Goal: Navigation & Orientation: Find specific page/section

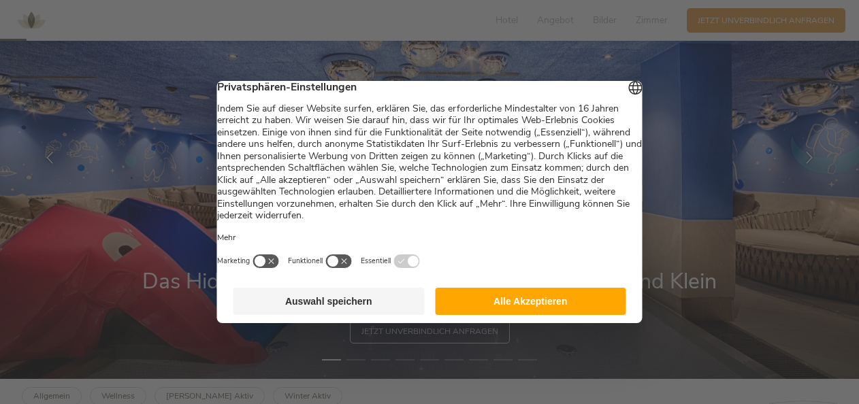
scroll to position [136, 0]
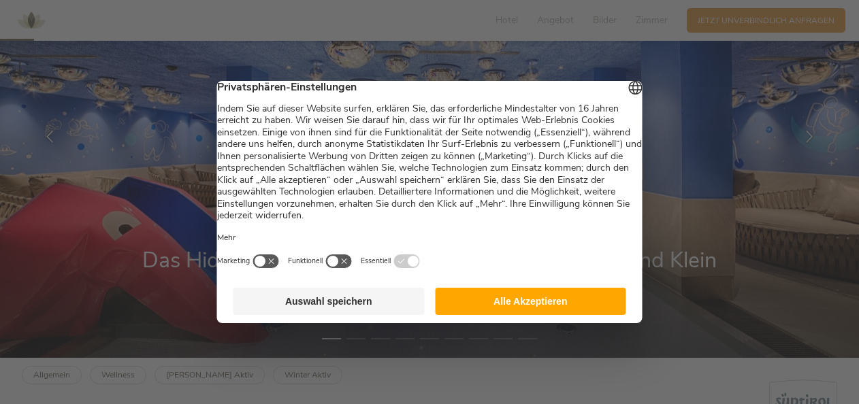
click at [539, 306] on button "Alle Akzeptieren" at bounding box center [530, 301] width 191 height 27
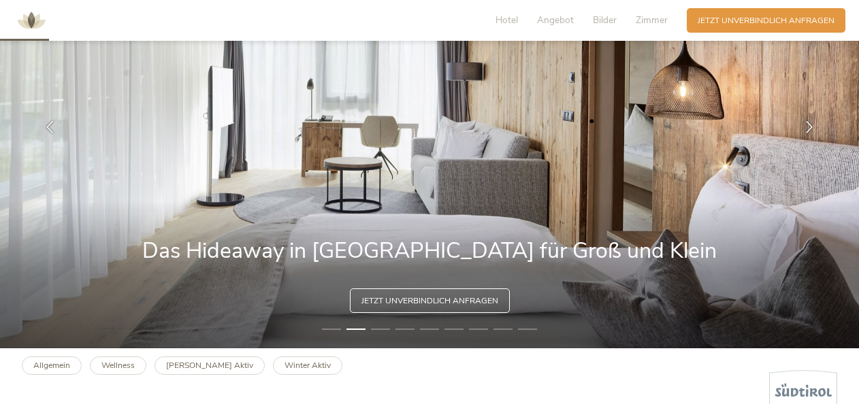
scroll to position [68, 0]
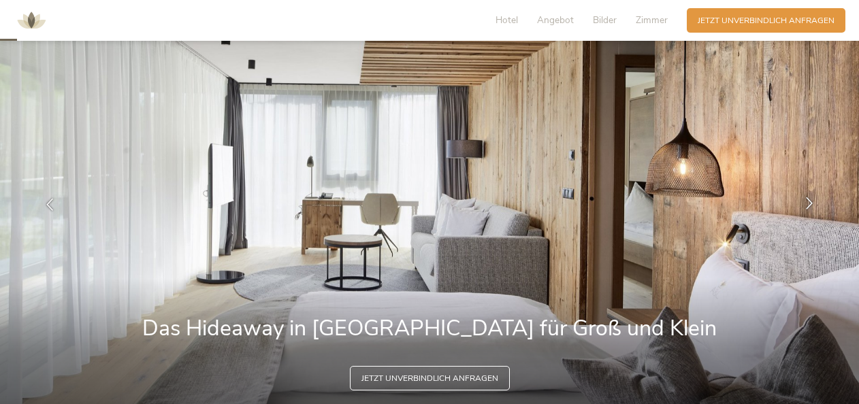
click at [807, 198] on icon at bounding box center [809, 203] width 12 height 12
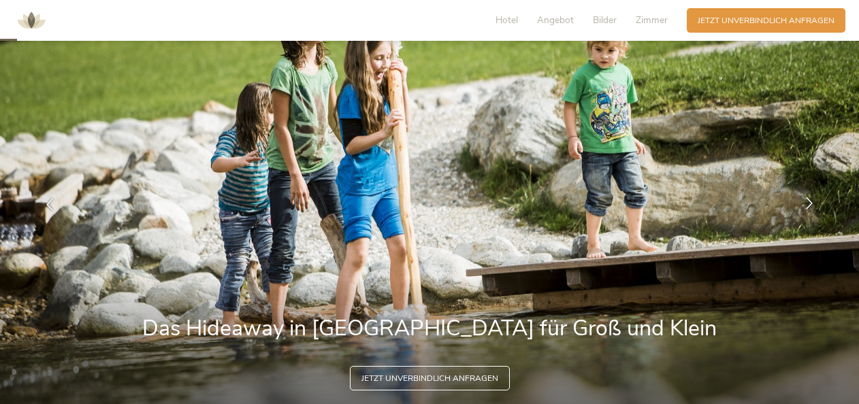
click at [807, 198] on icon at bounding box center [809, 203] width 12 height 12
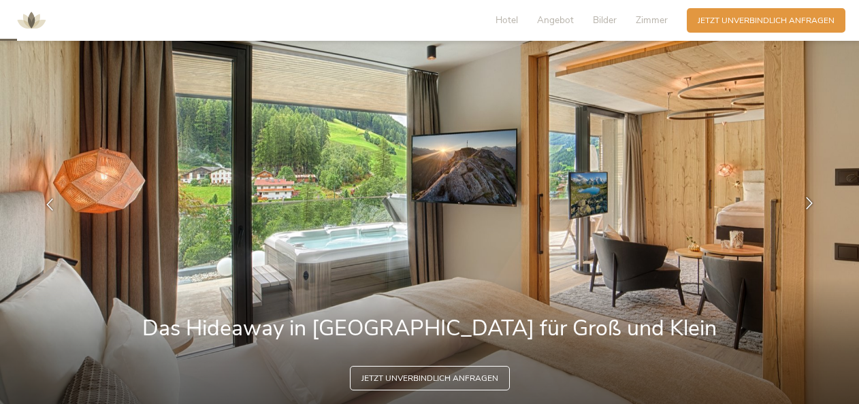
click at [807, 198] on icon at bounding box center [809, 203] width 12 height 12
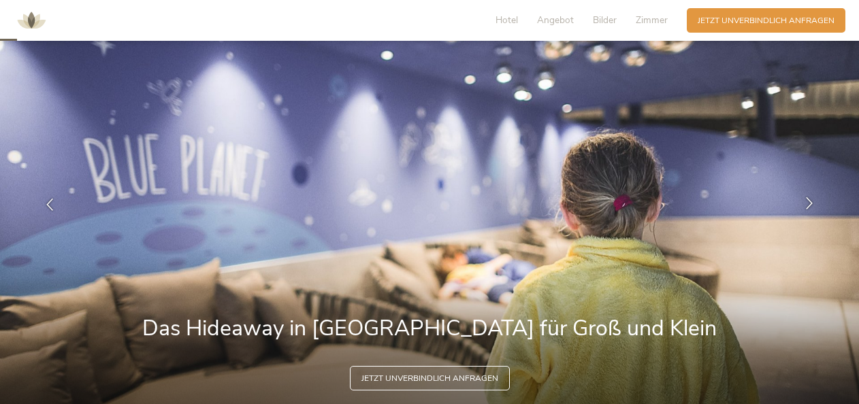
click at [807, 198] on icon at bounding box center [809, 203] width 12 height 12
click at [808, 204] on icon at bounding box center [809, 203] width 12 height 12
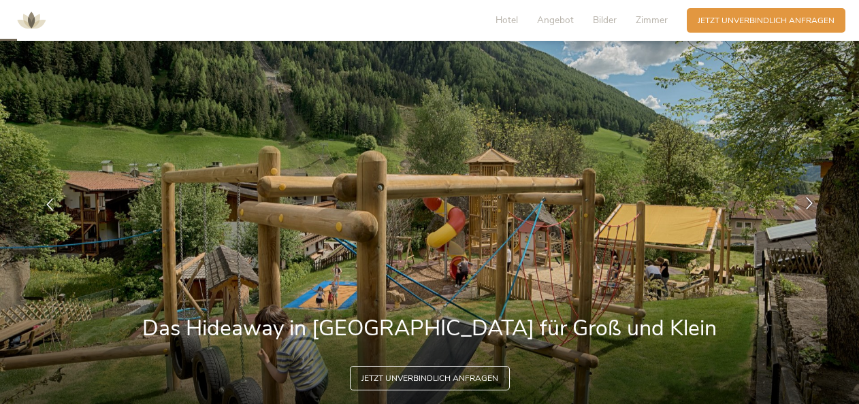
click at [808, 204] on icon at bounding box center [809, 203] width 12 height 12
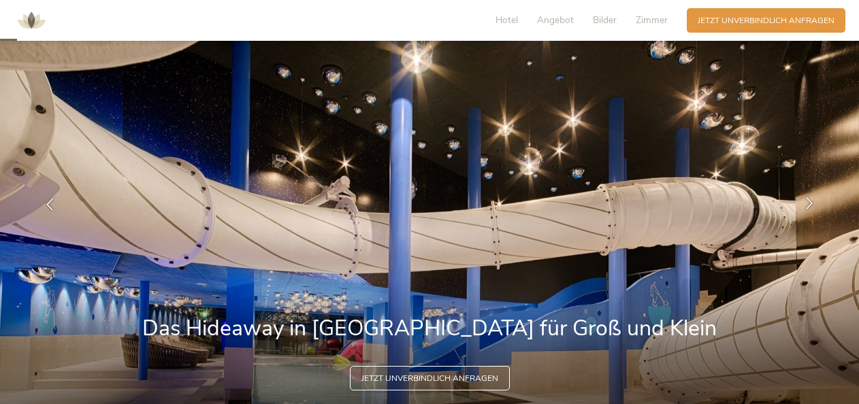
click at [808, 204] on icon at bounding box center [809, 203] width 12 height 12
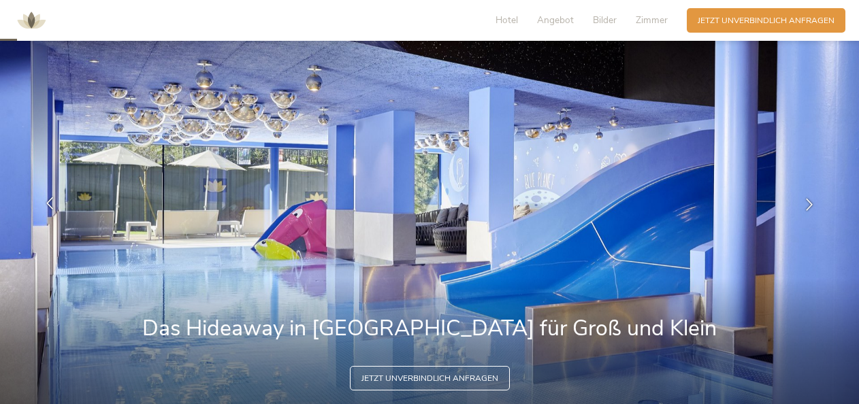
click at [50, 208] on icon at bounding box center [50, 203] width 12 height 12
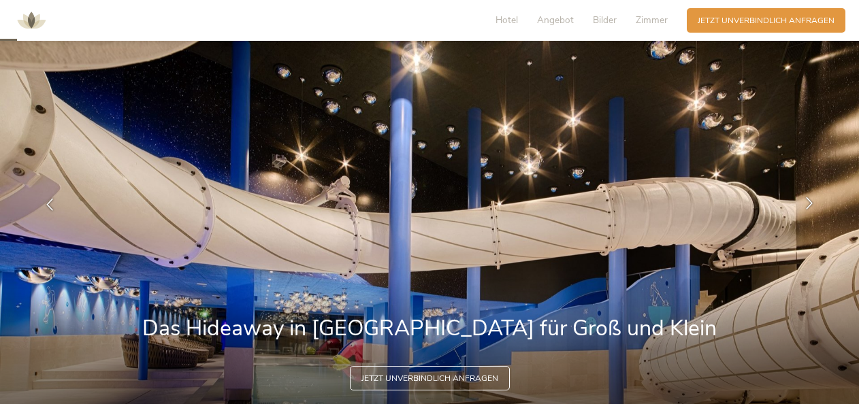
click at [808, 202] on icon at bounding box center [809, 203] width 12 height 12
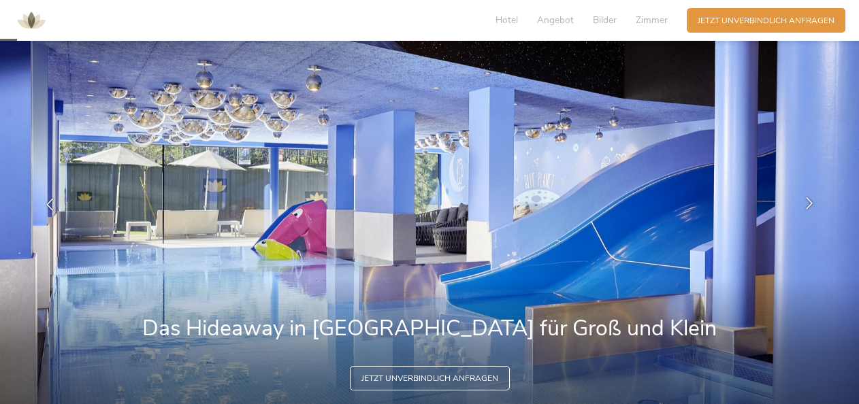
click at [808, 202] on icon at bounding box center [809, 203] width 12 height 12
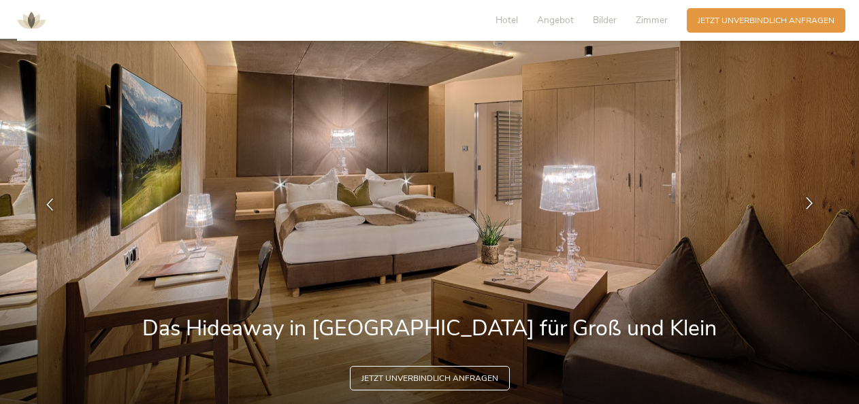
click at [808, 202] on icon at bounding box center [809, 203] width 12 height 12
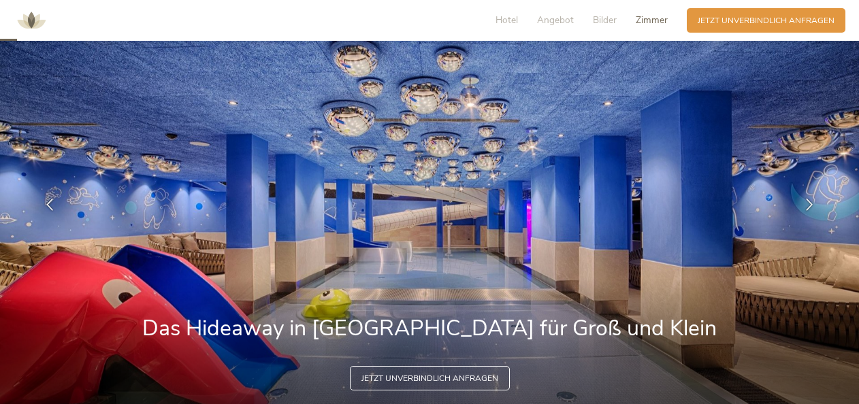
click at [647, 20] on span "Zimmer" at bounding box center [652, 20] width 32 height 13
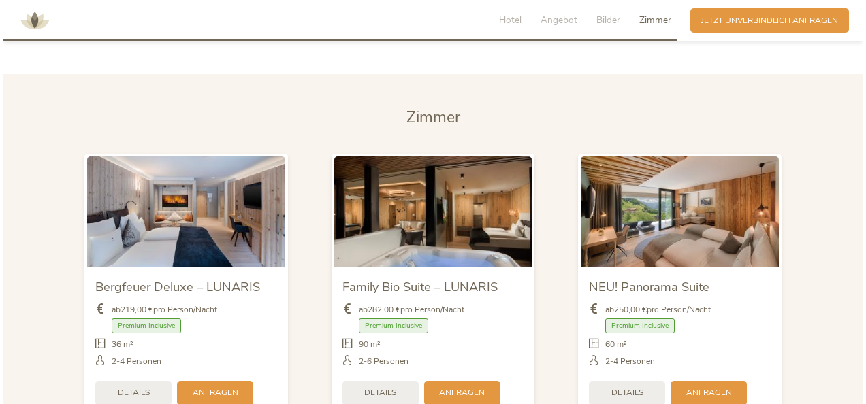
scroll to position [2702, 0]
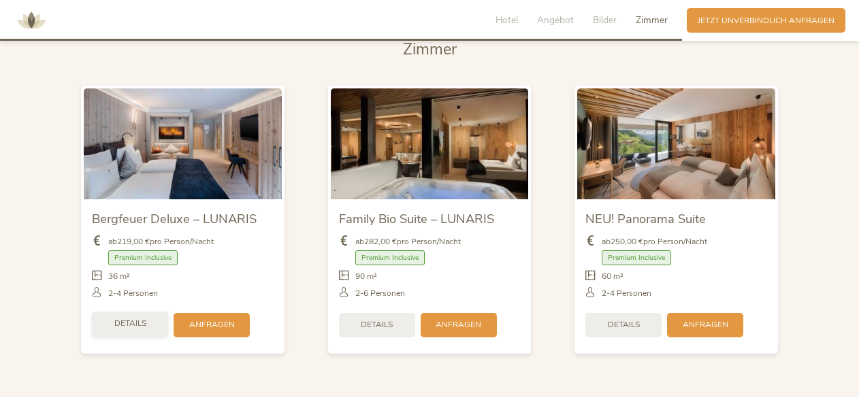
click at [129, 313] on div "Details" at bounding box center [130, 324] width 76 height 25
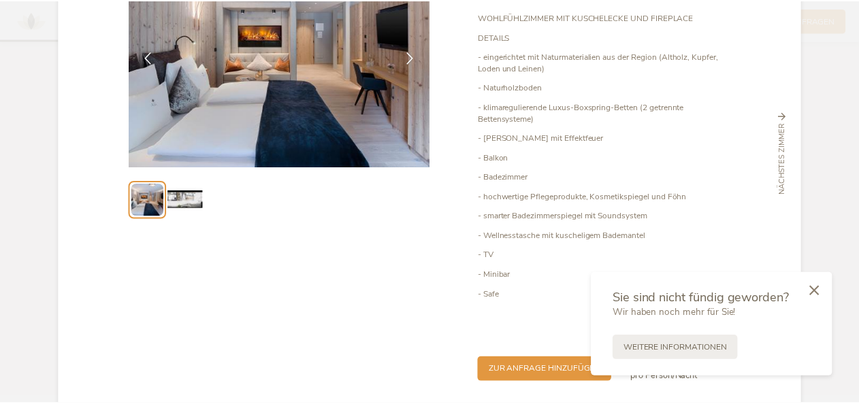
scroll to position [0, 0]
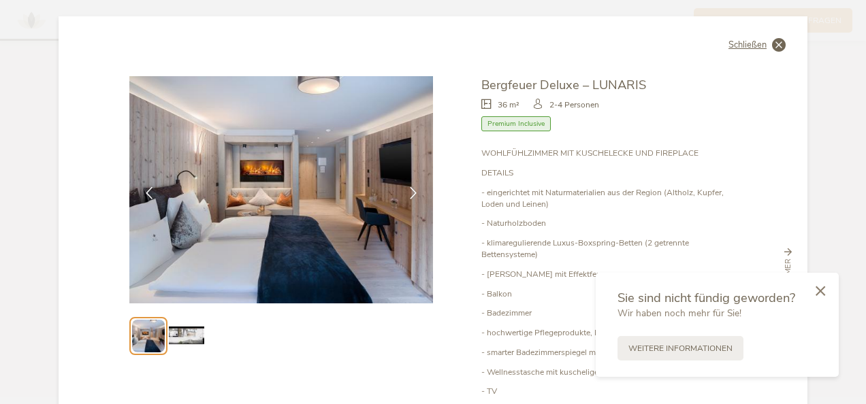
click at [753, 43] on span "Schließen" at bounding box center [748, 45] width 38 height 9
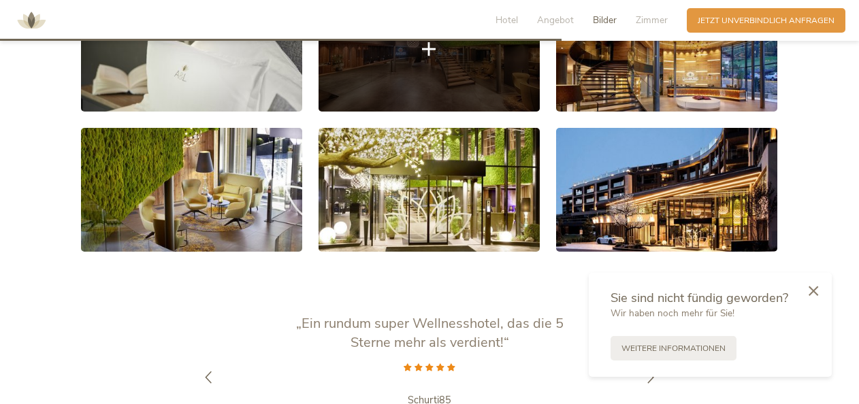
scroll to position [2225, 0]
